Goal: Transaction & Acquisition: Purchase product/service

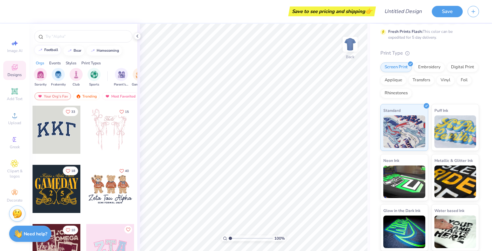
click at [54, 49] on div "football" at bounding box center [51, 50] width 14 height 4
type input "football"
